Goal: Task Accomplishment & Management: Manage account settings

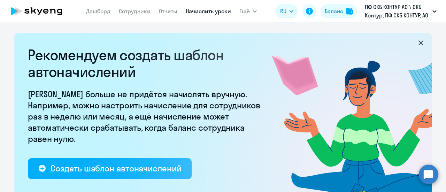
select select "10"
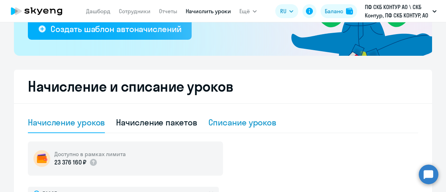
click at [242, 127] on div "Списание уроков" at bounding box center [243, 122] width 68 height 11
select select "10"
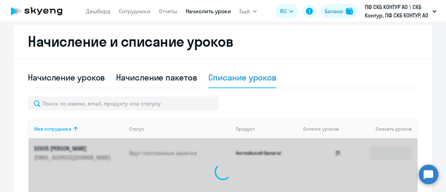
scroll to position [244, 0]
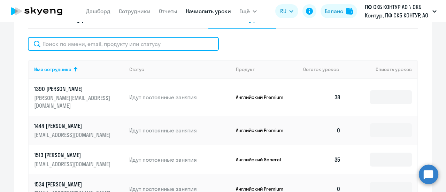
click at [78, 46] on input "text" at bounding box center [123, 44] width 191 height 14
paste input "35654"
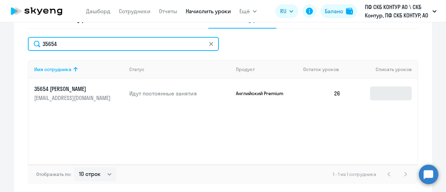
type input "35654"
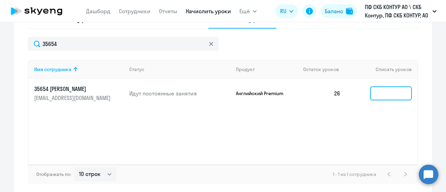
click at [383, 91] on input at bounding box center [391, 93] width 42 height 14
click at [384, 97] on input at bounding box center [391, 93] width 42 height 14
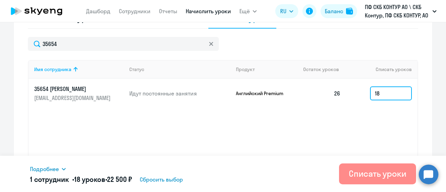
type input "18"
click at [393, 174] on div "Списать уроки" at bounding box center [378, 173] width 58 height 11
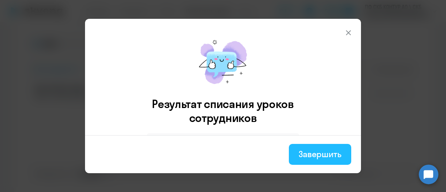
click at [319, 151] on div "Завершить" at bounding box center [320, 154] width 43 height 11
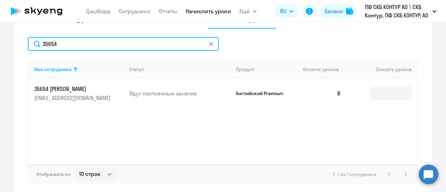
drag, startPoint x: 79, startPoint y: 45, endPoint x: 0, endPoint y: 37, distance: 79.5
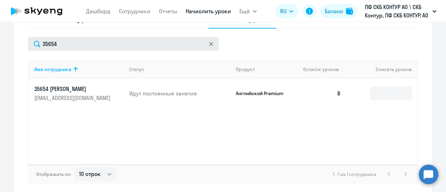
click at [209, 45] on icon at bounding box center [211, 44] width 4 height 4
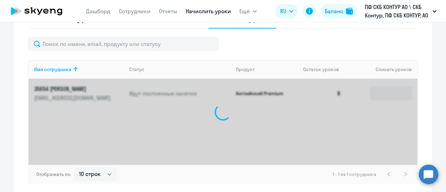
drag, startPoint x: 132, startPoint y: 35, endPoint x: 125, endPoint y: 39, distance: 8.1
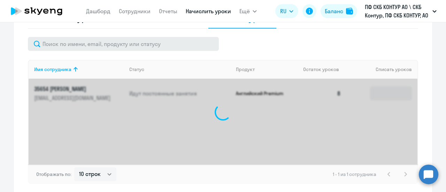
click at [131, 35] on div "Начисление уроков Начисление пакетов Списание уроков Имя сотрудника Статус Прод…" at bounding box center [223, 96] width 391 height 176
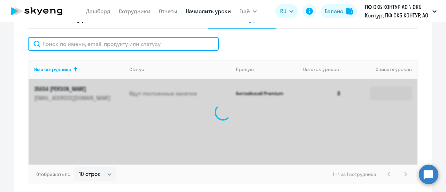
click at [124, 40] on input "text" at bounding box center [123, 44] width 191 height 14
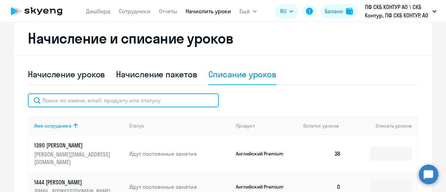
scroll to position [140, 0]
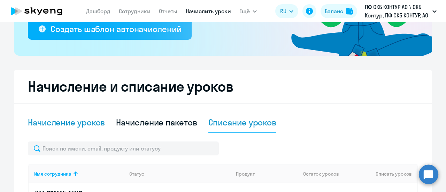
click at [61, 120] on div "Начисление уроков" at bounding box center [66, 122] width 77 height 11
select select "10"
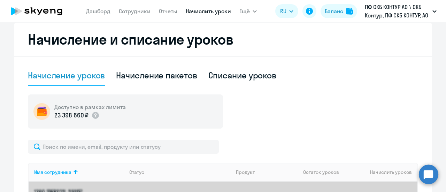
scroll to position [244, 0]
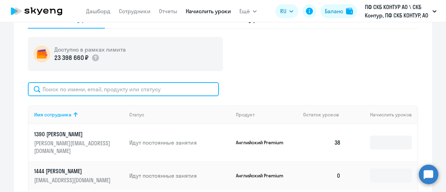
click at [65, 92] on input "text" at bounding box center [123, 89] width 191 height 14
paste input "47264"
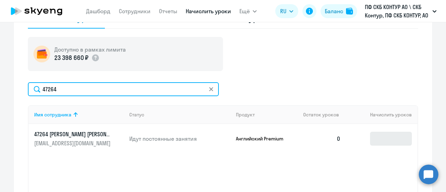
type input "47264"
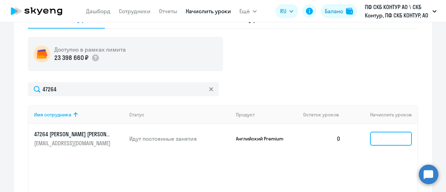
click at [394, 140] on input at bounding box center [391, 139] width 42 height 14
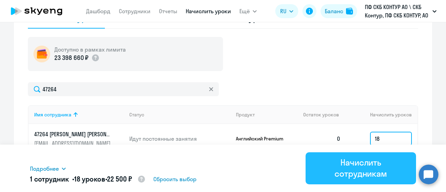
type input "18"
click at [369, 173] on div "Начислить сотрудникам" at bounding box center [361, 168] width 91 height 22
